Goal: Navigation & Orientation: Understand site structure

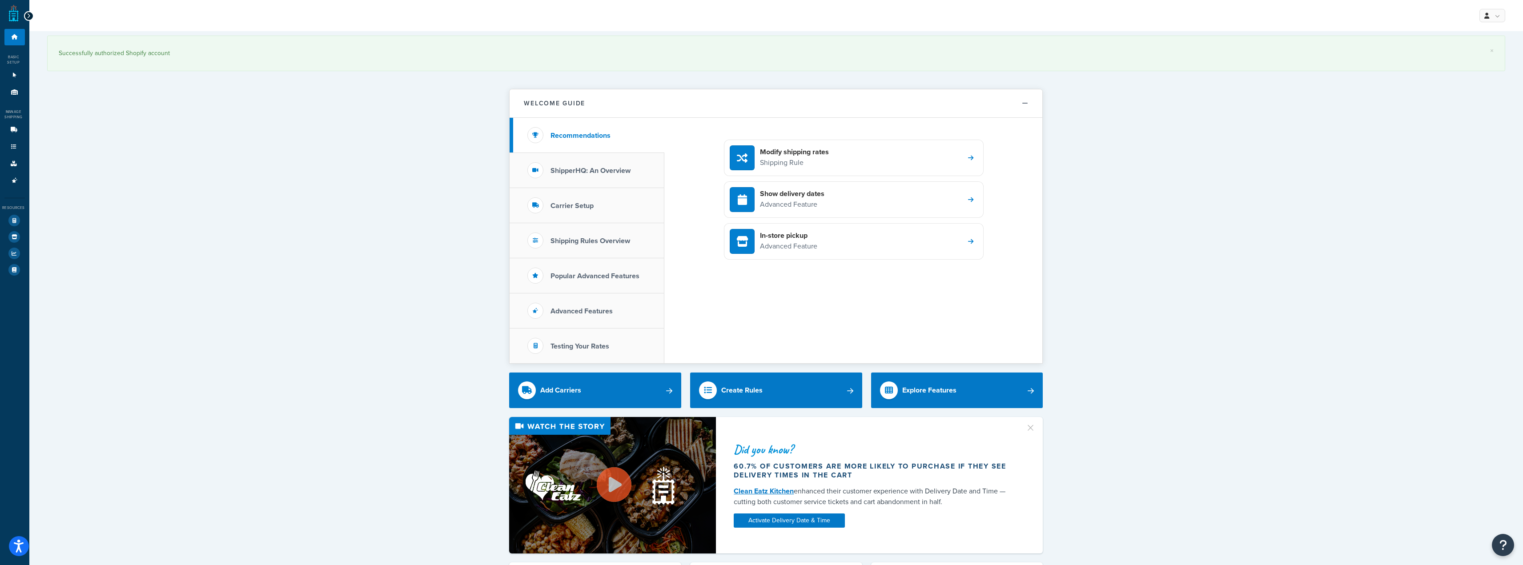
click at [976, 331] on div "Modify shipping rates Shipping Rule Show delivery dates Advanced Feature In-sto…" at bounding box center [853, 240] width 378 height 245
click at [14, 87] on link "Origins 8" at bounding box center [14, 92] width 20 height 16
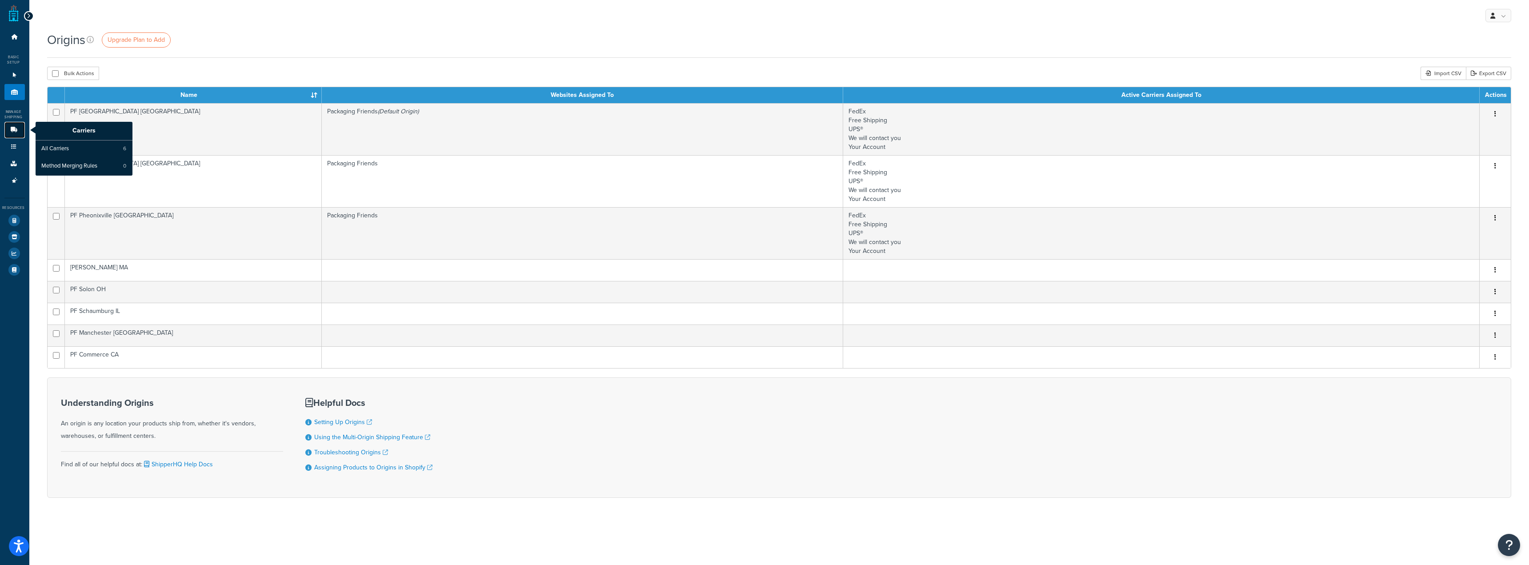
click at [11, 131] on icon at bounding box center [13, 129] width 9 height 5
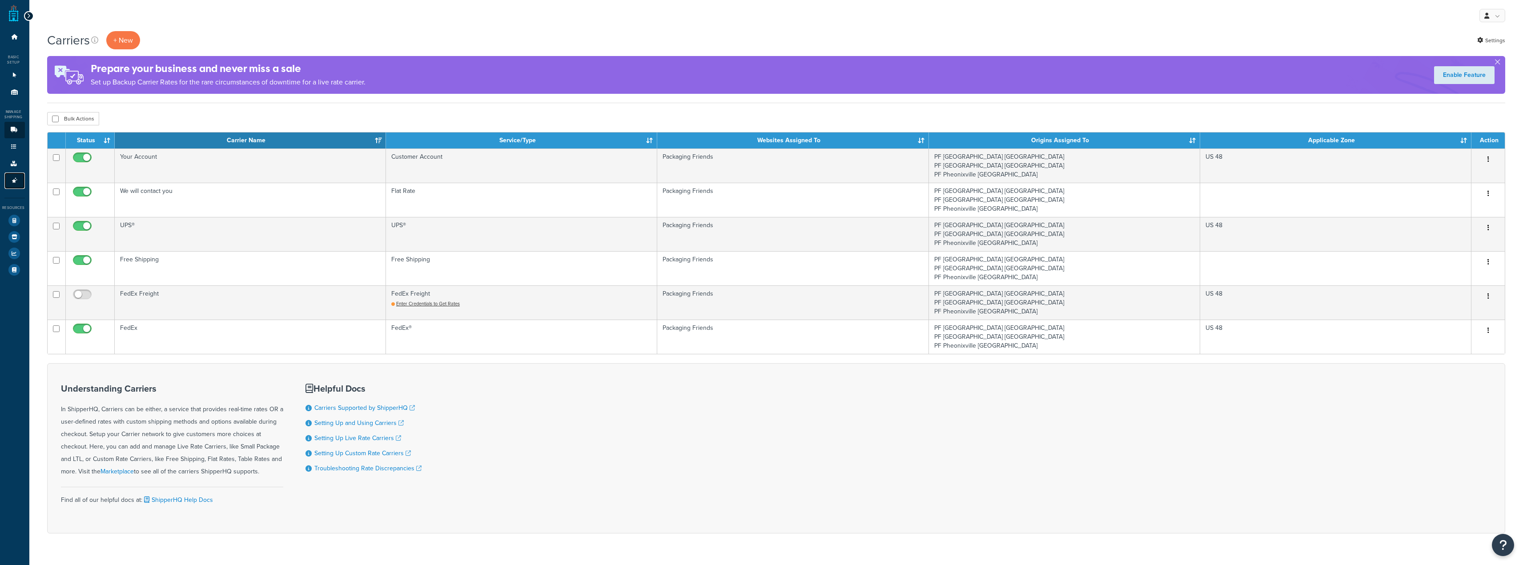
click at [10, 178] on icon at bounding box center [14, 180] width 9 height 5
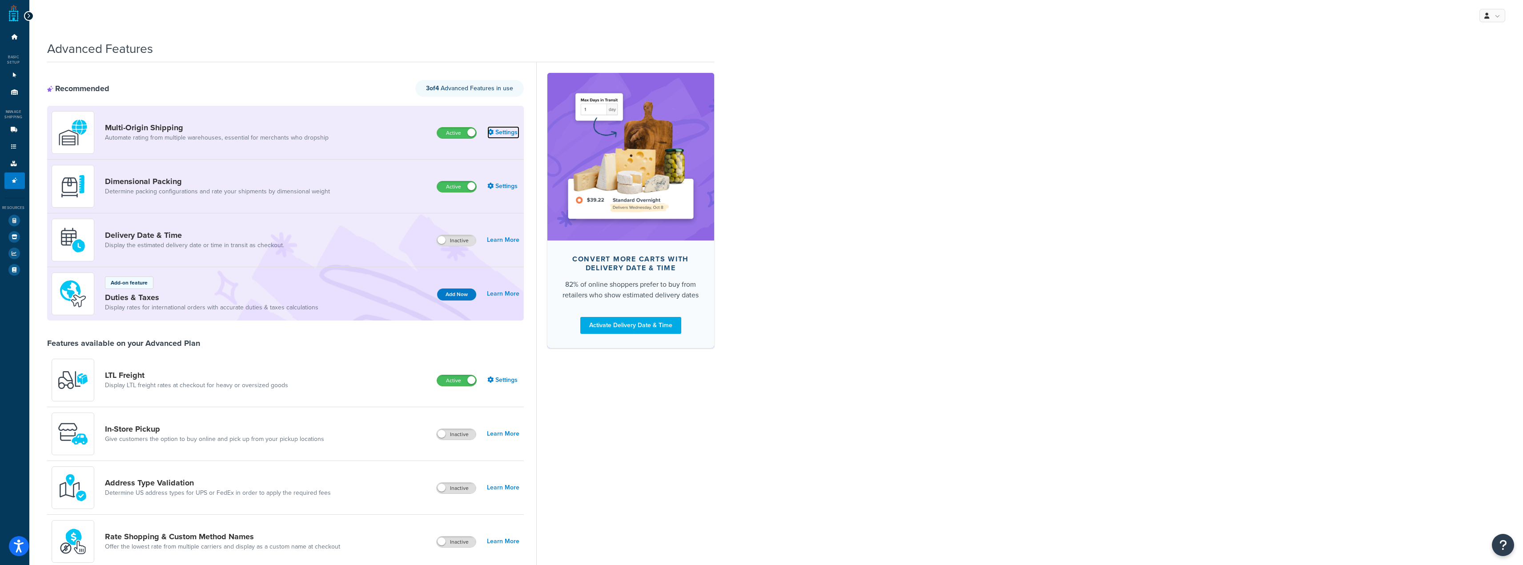
click at [500, 130] on link "Settings" at bounding box center [503, 132] width 32 height 12
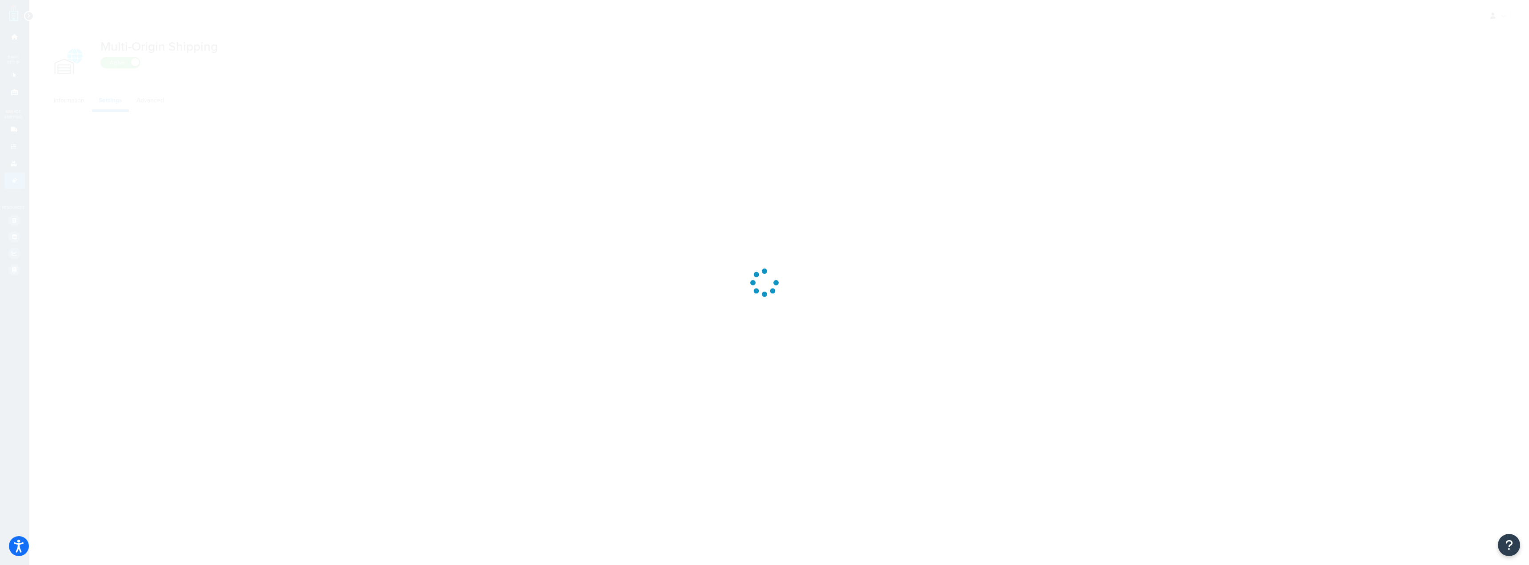
select select "false"
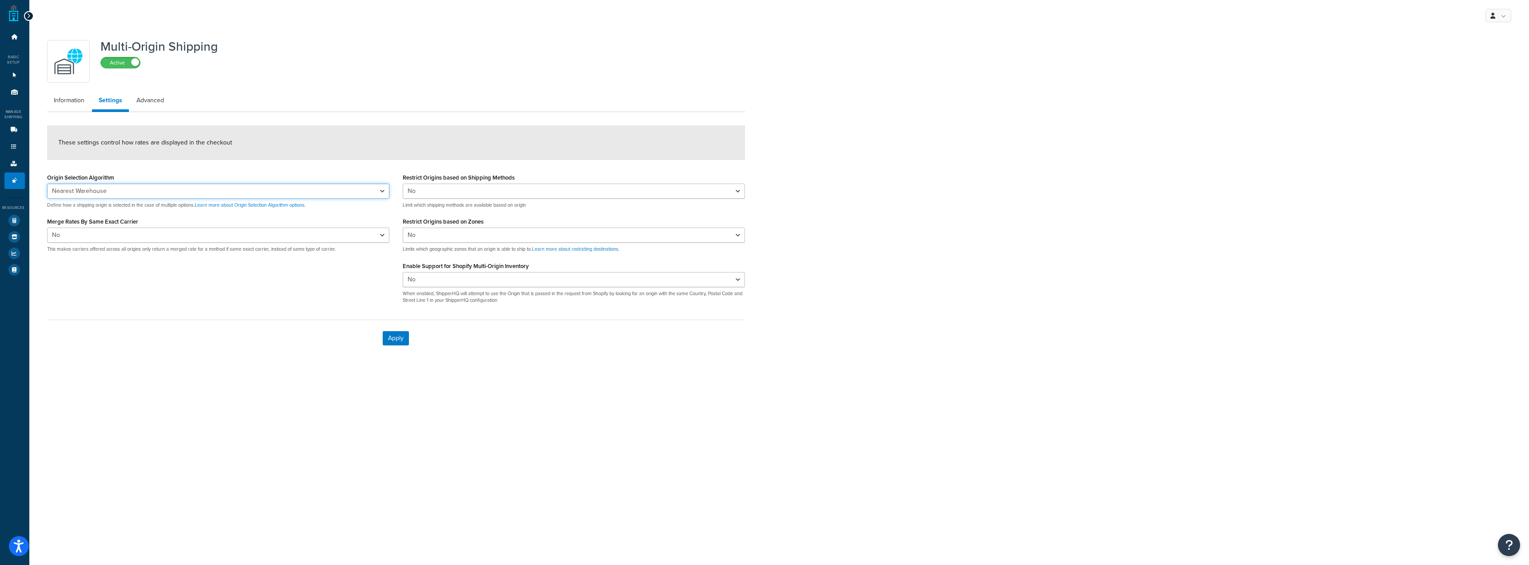
click at [325, 184] on select "Nearest Warehouse Fewest Warehouses" at bounding box center [218, 191] width 342 height 15
click at [325, 185] on select "Nearest Warehouse Fewest Warehouses" at bounding box center [218, 191] width 342 height 15
click at [324, 185] on select "Nearest Warehouse Fewest Warehouses" at bounding box center [218, 191] width 342 height 15
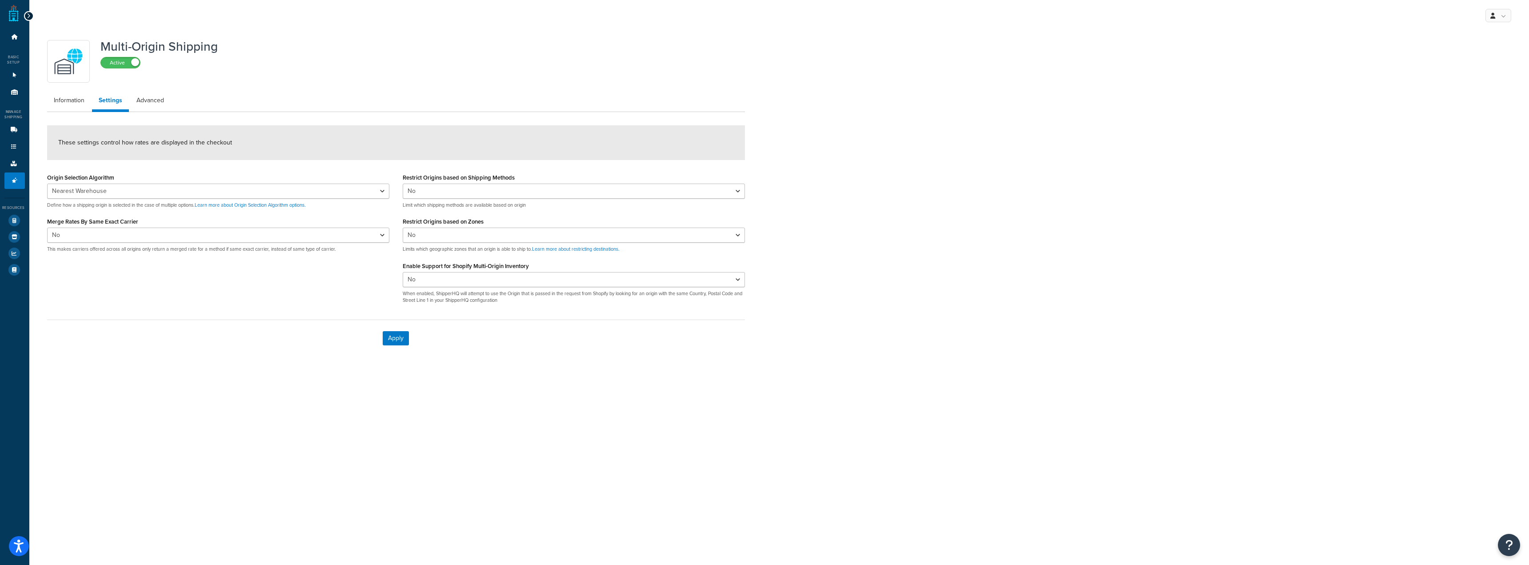
click at [318, 164] on form "These settings control how rates are displayed in the checkout Origin Selection…" at bounding box center [396, 240] width 698 height 231
click at [321, 188] on select "Nearest Warehouse Fewest Warehouses" at bounding box center [218, 191] width 342 height 15
click at [262, 193] on select "Nearest Warehouse Fewest Warehouses" at bounding box center [218, 191] width 342 height 15
click at [261, 193] on select "Nearest Warehouse Fewest Warehouses" at bounding box center [218, 191] width 342 height 15
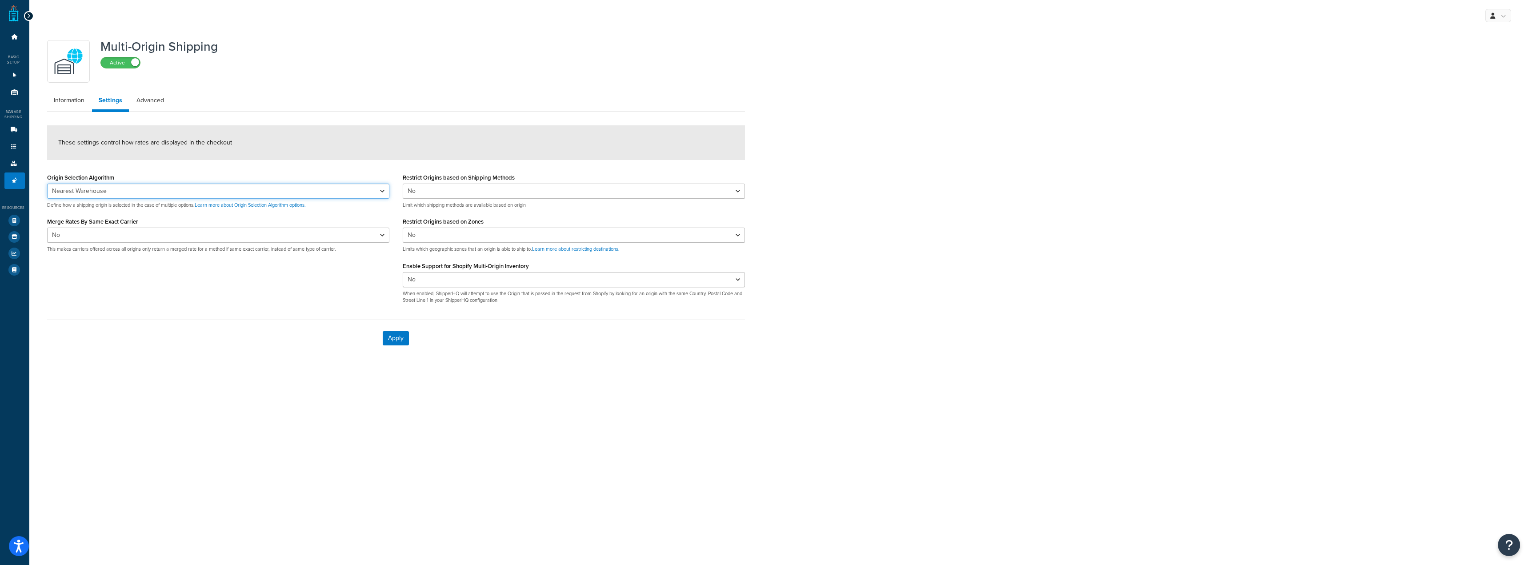
click at [84, 196] on select "Nearest Warehouse Fewest Warehouses" at bounding box center [218, 191] width 342 height 15
click at [183, 172] on div "Origin Selection Algorithm Nearest Warehouse Fewest Warehouses Define how a shi…" at bounding box center [218, 189] width 342 height 37
click at [136, 192] on select "Nearest Warehouse Fewest Warehouses" at bounding box center [218, 191] width 342 height 15
click at [47, 184] on select "Nearest Warehouse Fewest Warehouses" at bounding box center [218, 191] width 342 height 15
click at [106, 193] on select "Nearest Warehouse Fewest Warehouses" at bounding box center [218, 191] width 342 height 15
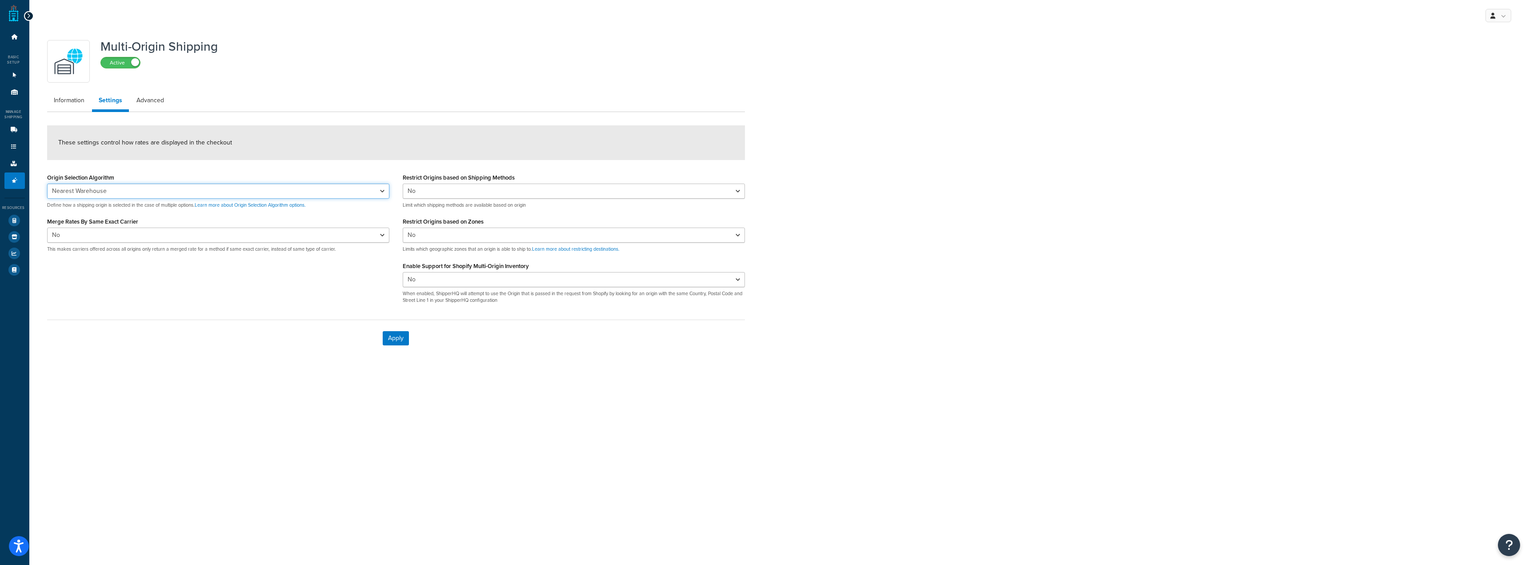
click at [47, 184] on select "Nearest Warehouse Fewest Warehouses" at bounding box center [218, 191] width 342 height 15
click at [132, 192] on select "Nearest Warehouse Fewest Warehouses" at bounding box center [218, 191] width 342 height 15
click at [47, 184] on select "Nearest Warehouse Fewest Warehouses" at bounding box center [218, 191] width 342 height 15
click at [204, 184] on select "Nearest Warehouse Fewest Warehouses" at bounding box center [218, 191] width 342 height 15
select select "NEAREST"
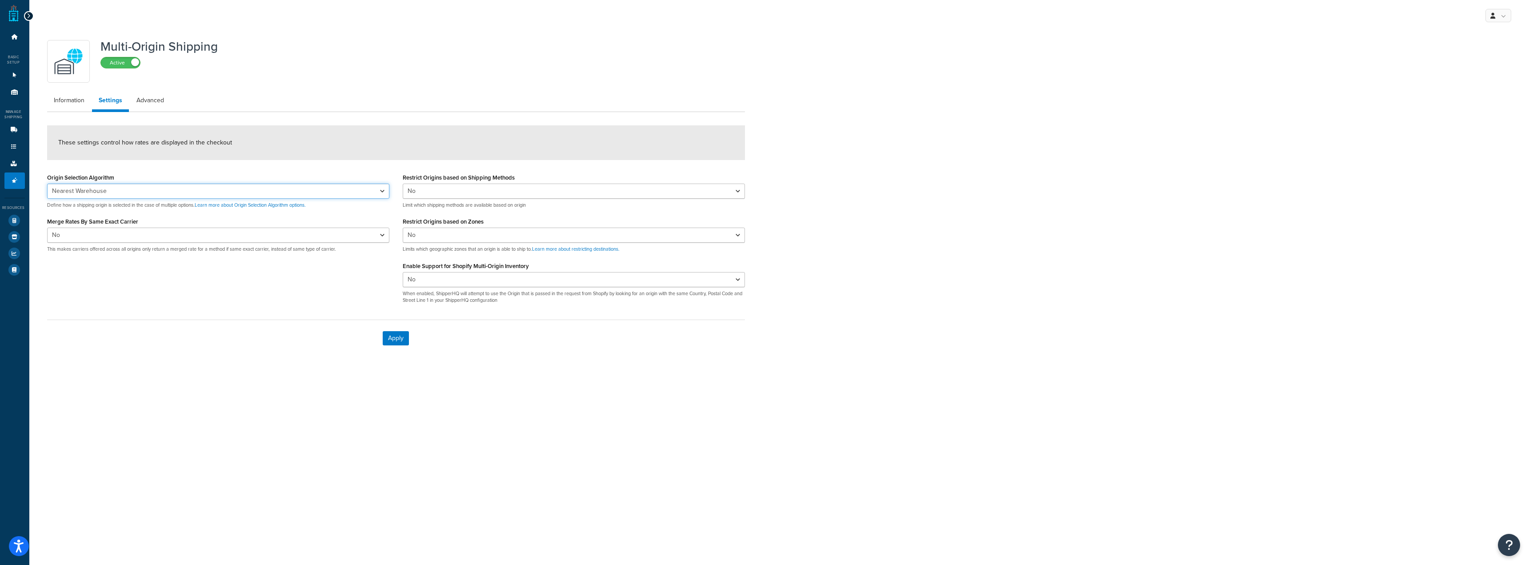
click at [47, 184] on select "Nearest Warehouse Fewest Warehouses" at bounding box center [218, 191] width 342 height 15
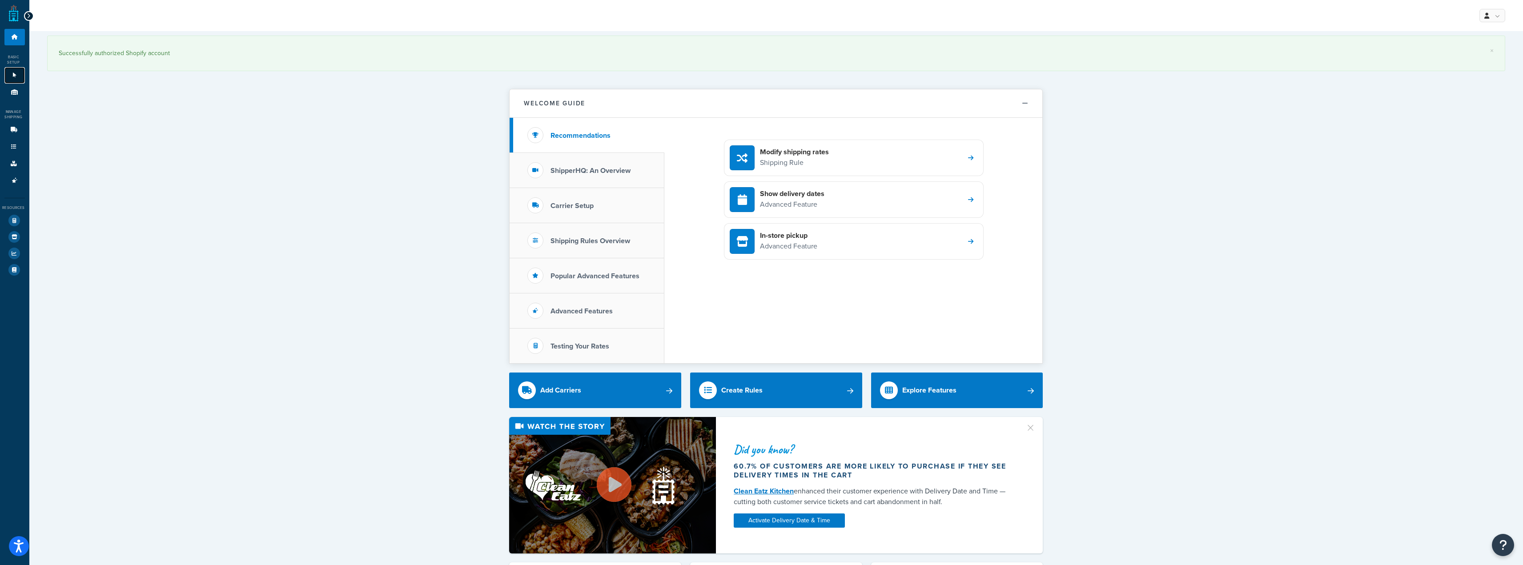
click at [6, 75] on link "Websites 1" at bounding box center [14, 75] width 20 height 16
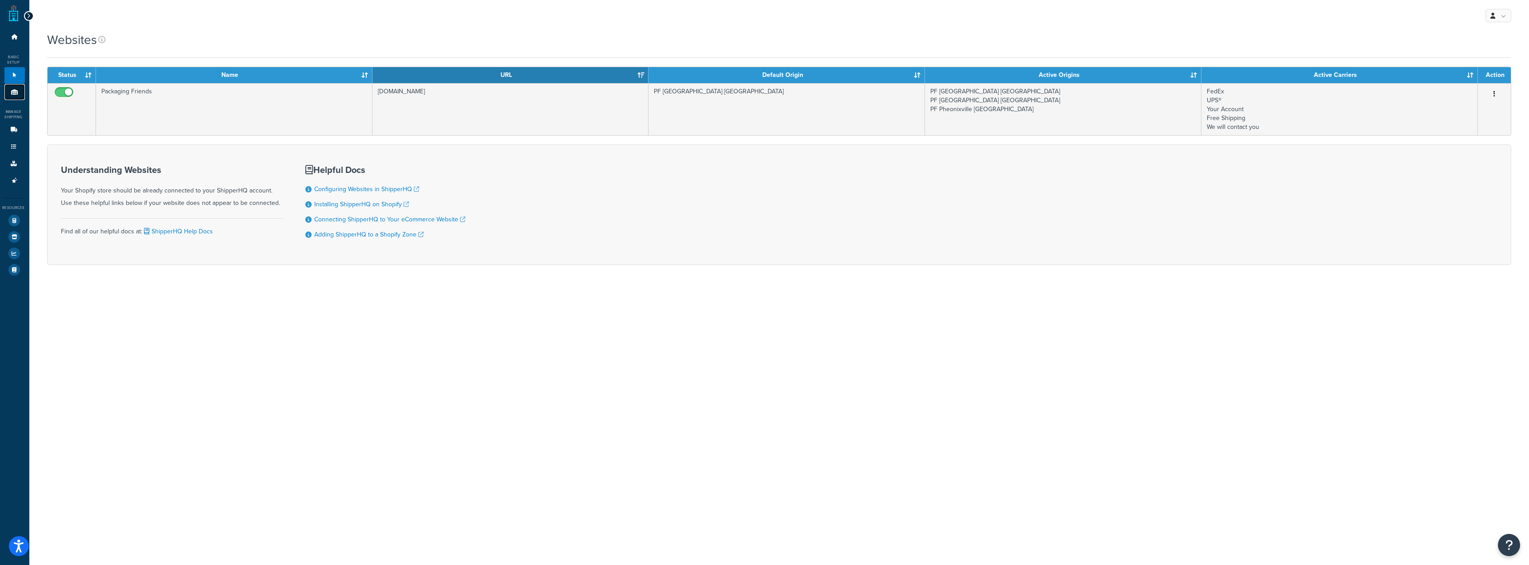
click at [12, 86] on link "Origins 8" at bounding box center [14, 92] width 20 height 16
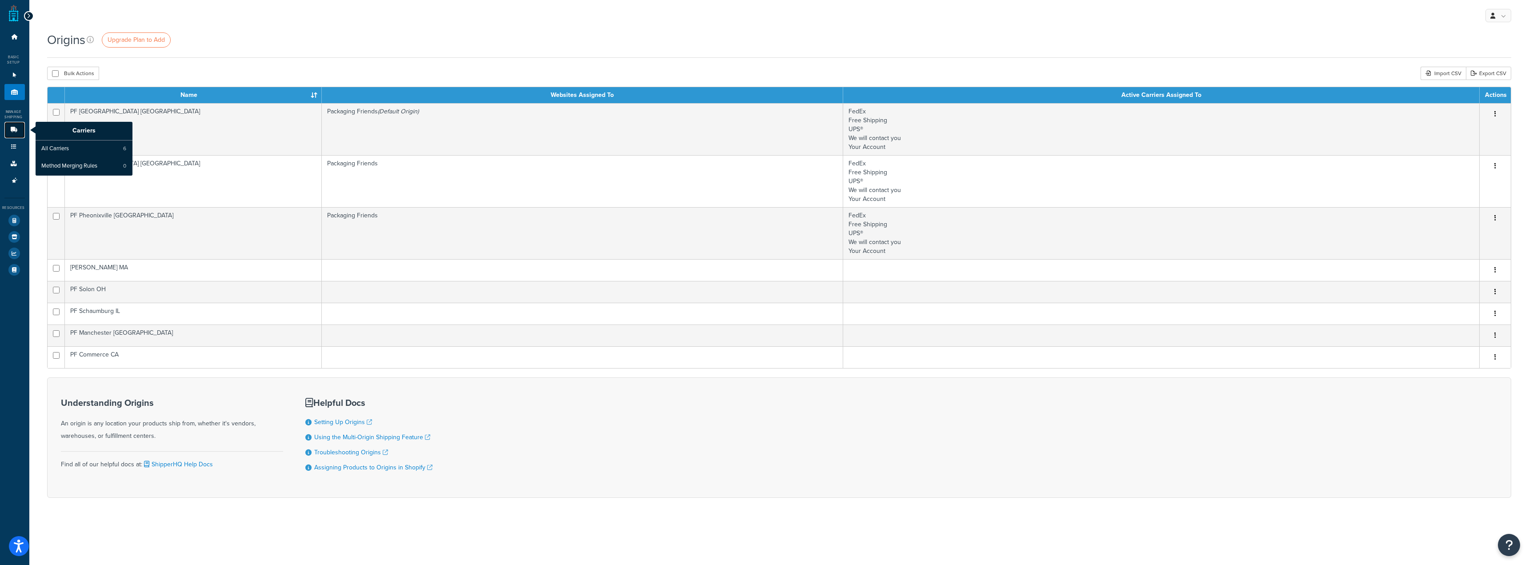
click at [15, 130] on icon at bounding box center [13, 129] width 9 height 5
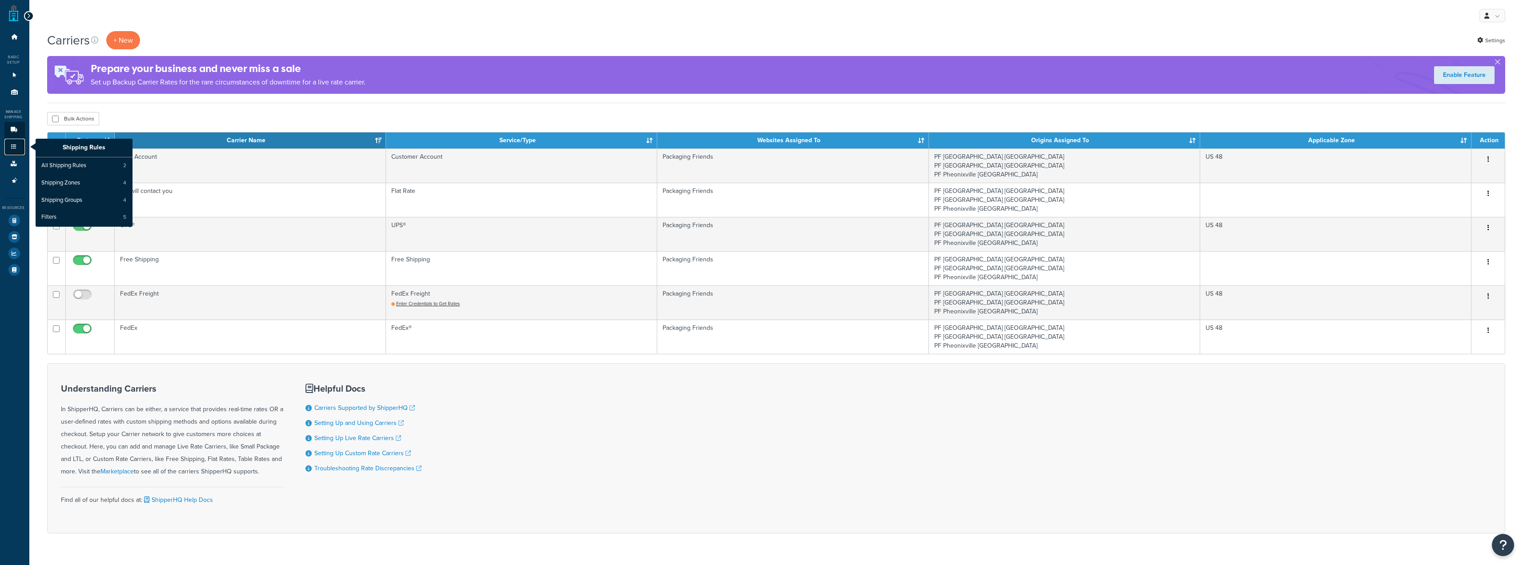
click at [12, 140] on link "Shipping Rules" at bounding box center [14, 147] width 20 height 16
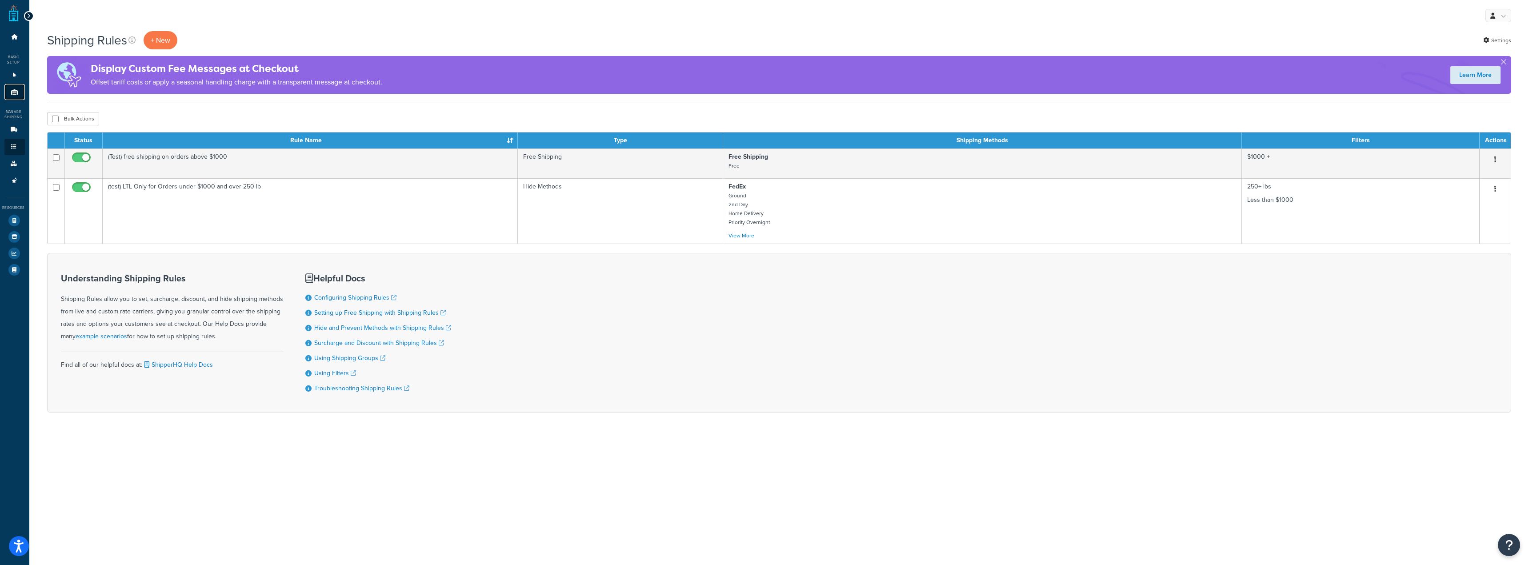
click at [11, 93] on icon at bounding box center [14, 91] width 9 height 5
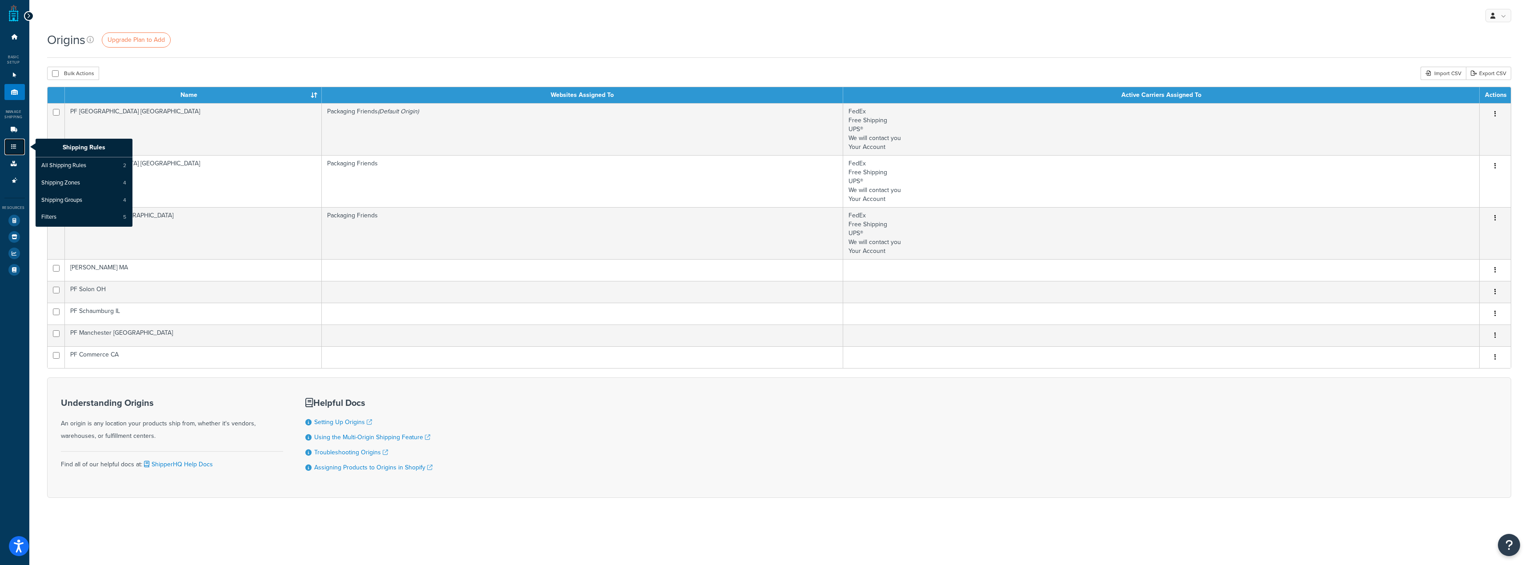
click at [7, 154] on link "Shipping Rules" at bounding box center [14, 147] width 20 height 16
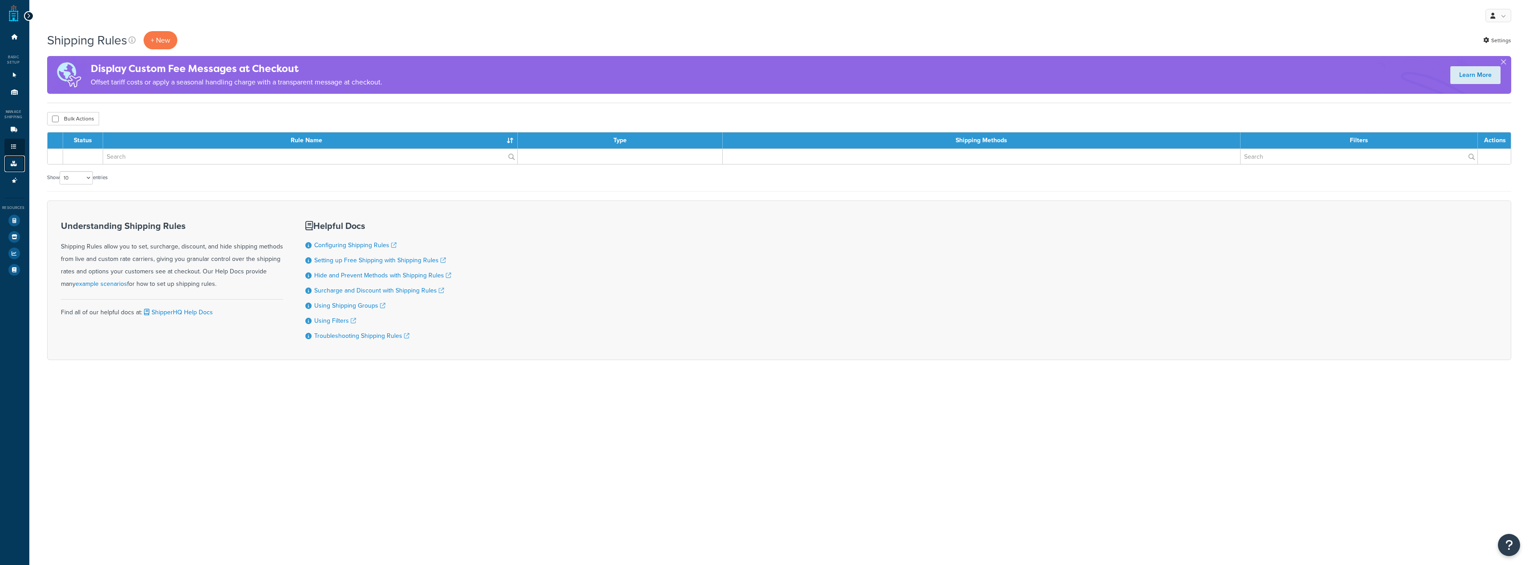
click at [13, 164] on icon at bounding box center [13, 163] width 9 height 5
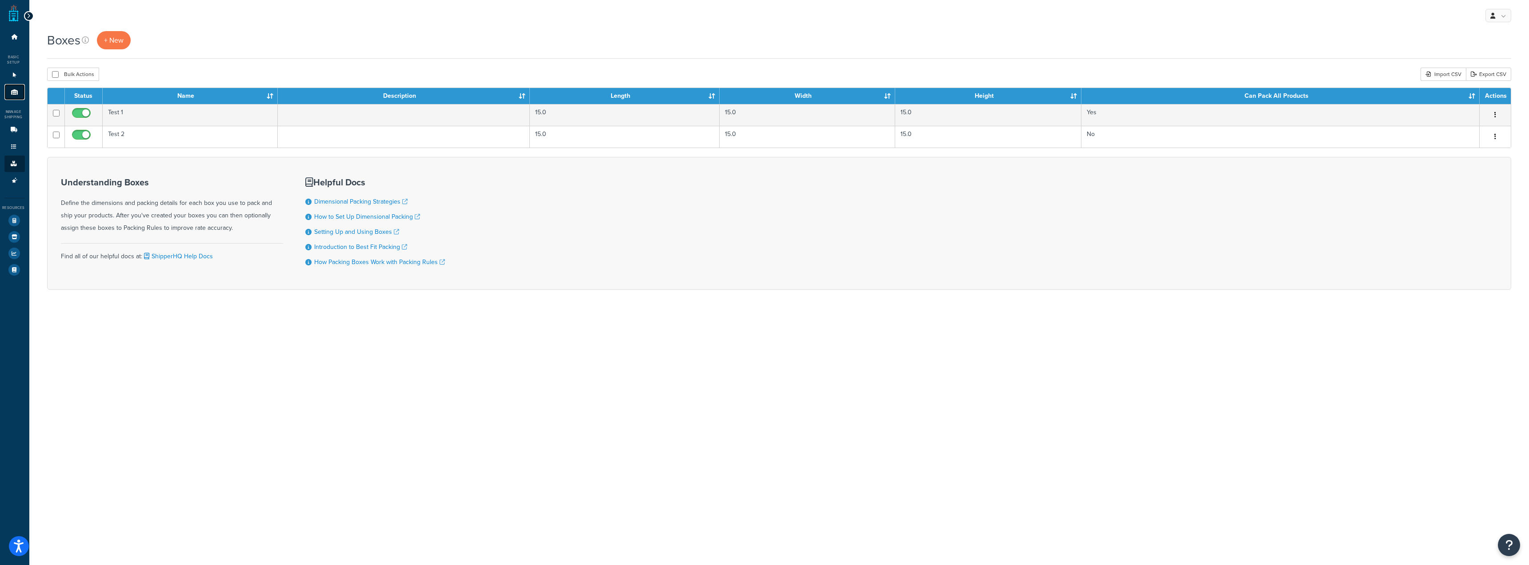
click at [21, 96] on link "Origins 8" at bounding box center [14, 92] width 20 height 16
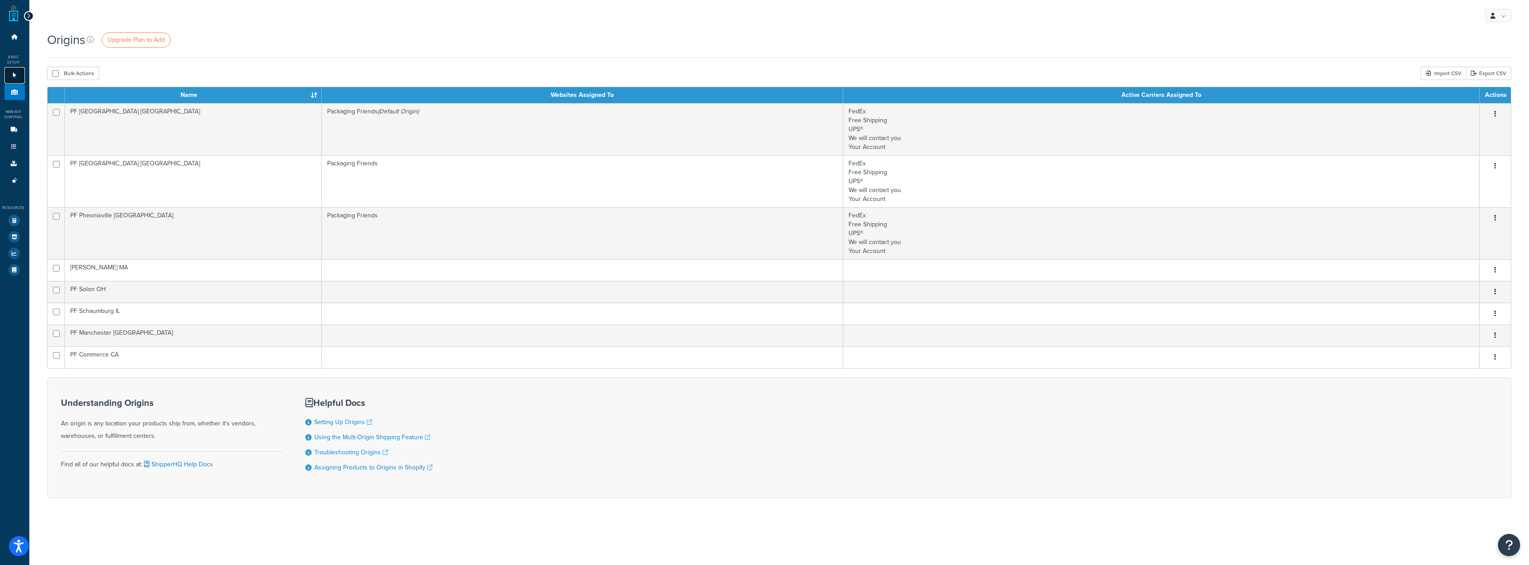
click at [7, 80] on link "Websites 1" at bounding box center [14, 75] width 20 height 16
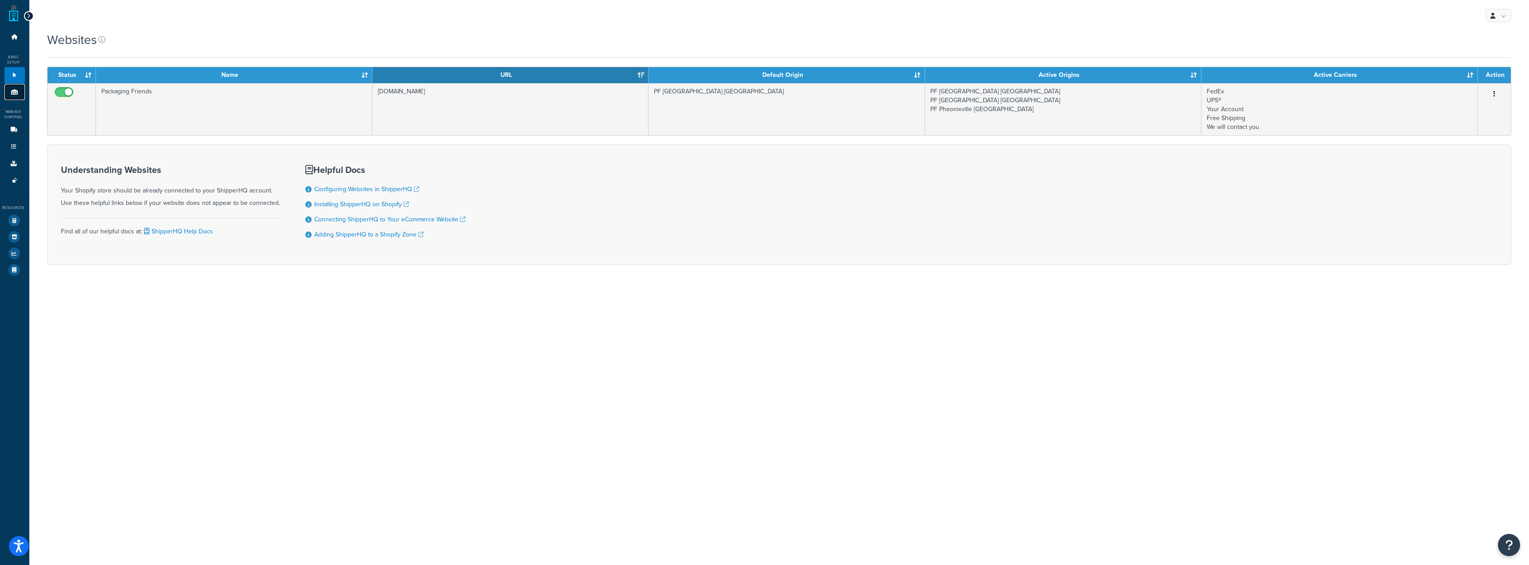
click at [14, 96] on link "Origins 8" at bounding box center [14, 92] width 20 height 16
